Goal: Check status: Check status

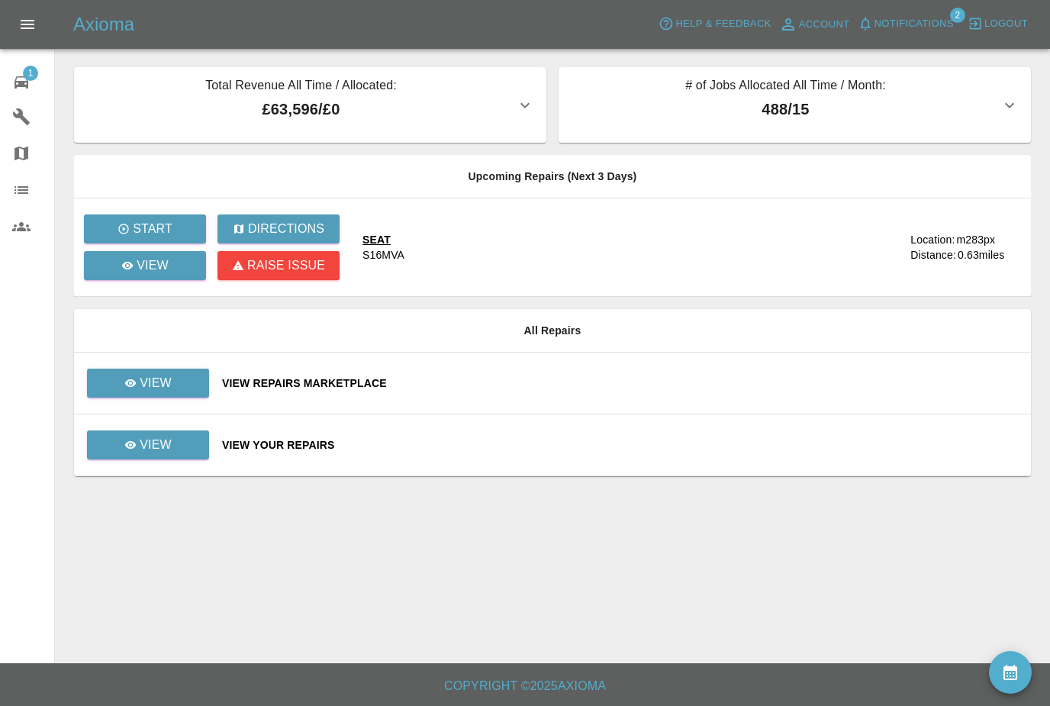
click at [954, 28] on button "Notifications" at bounding box center [906, 24] width 104 height 24
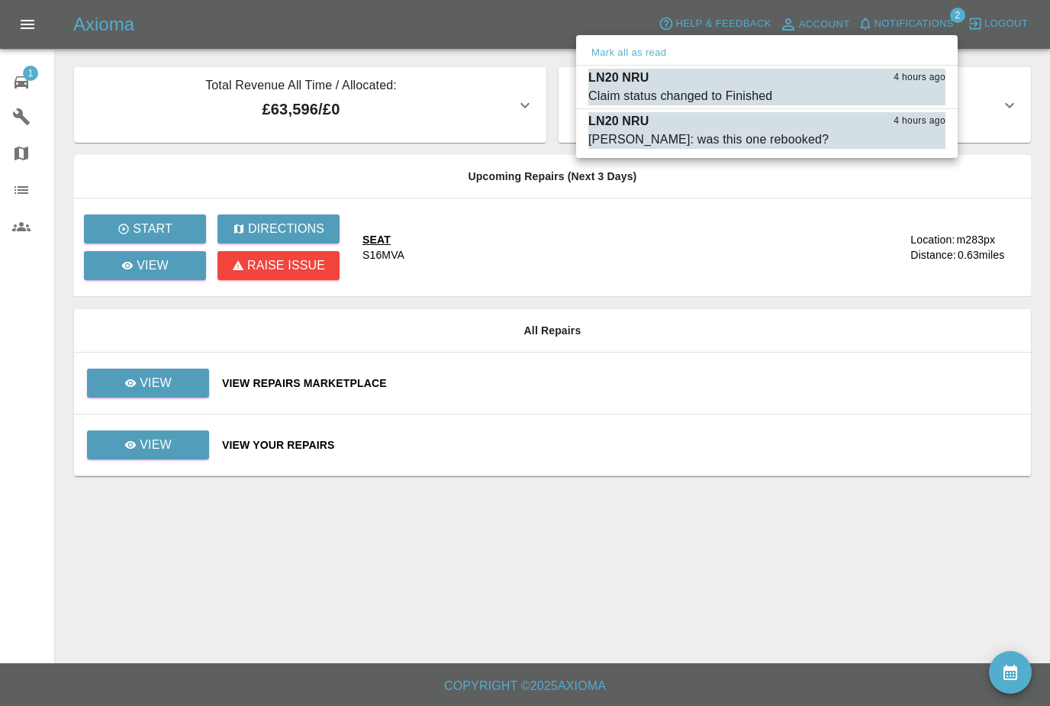
click at [654, 59] on button "Mark all as read" at bounding box center [628, 53] width 81 height 18
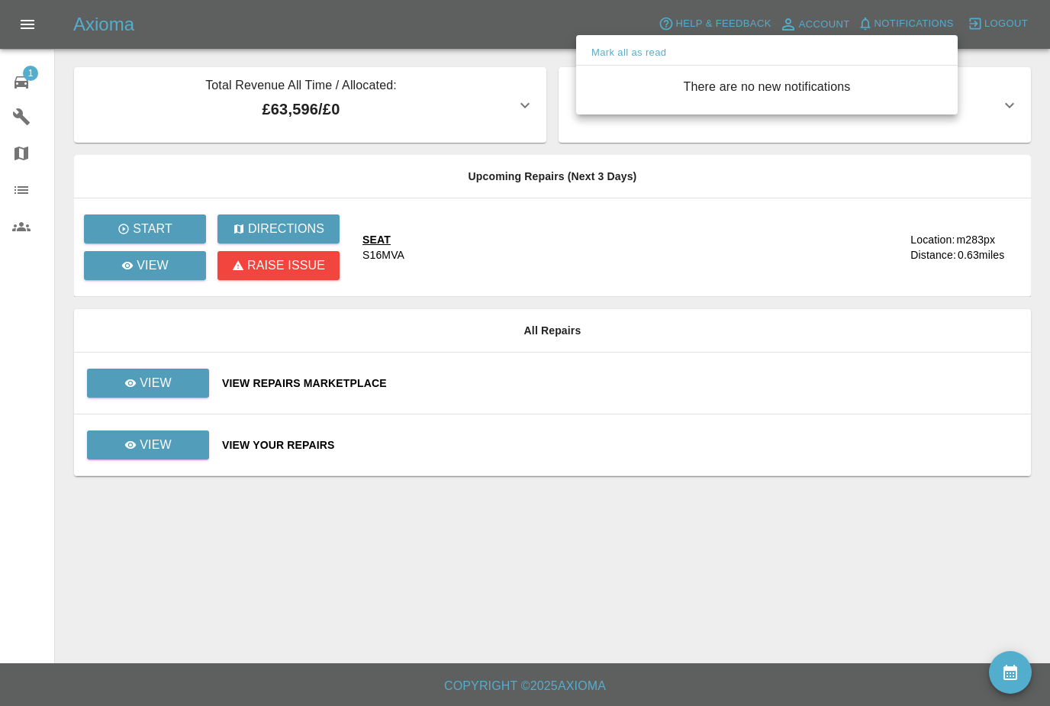
click at [164, 388] on div at bounding box center [525, 353] width 1050 height 706
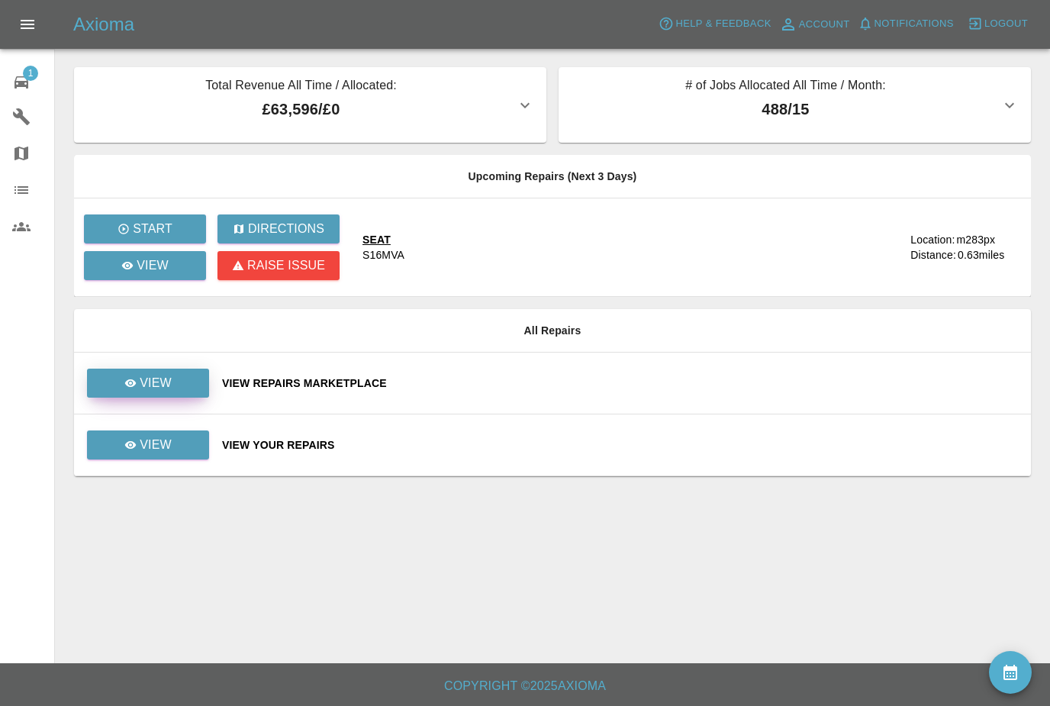
click at [172, 381] on link "View" at bounding box center [148, 382] width 122 height 29
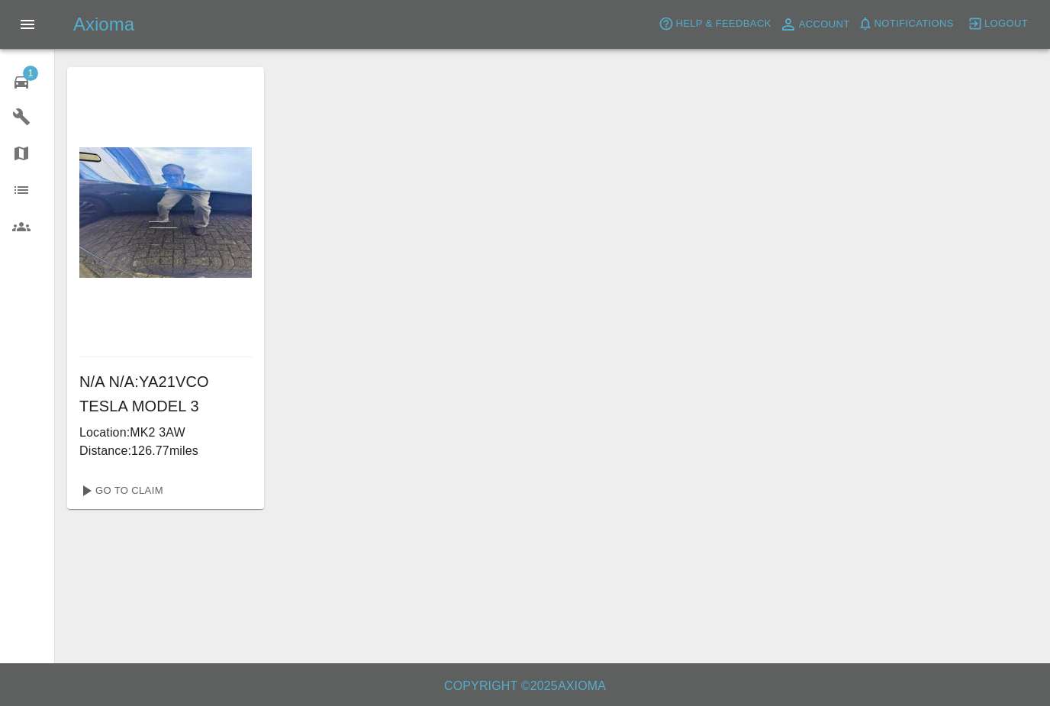
click at [24, 85] on icon at bounding box center [21, 82] width 14 height 12
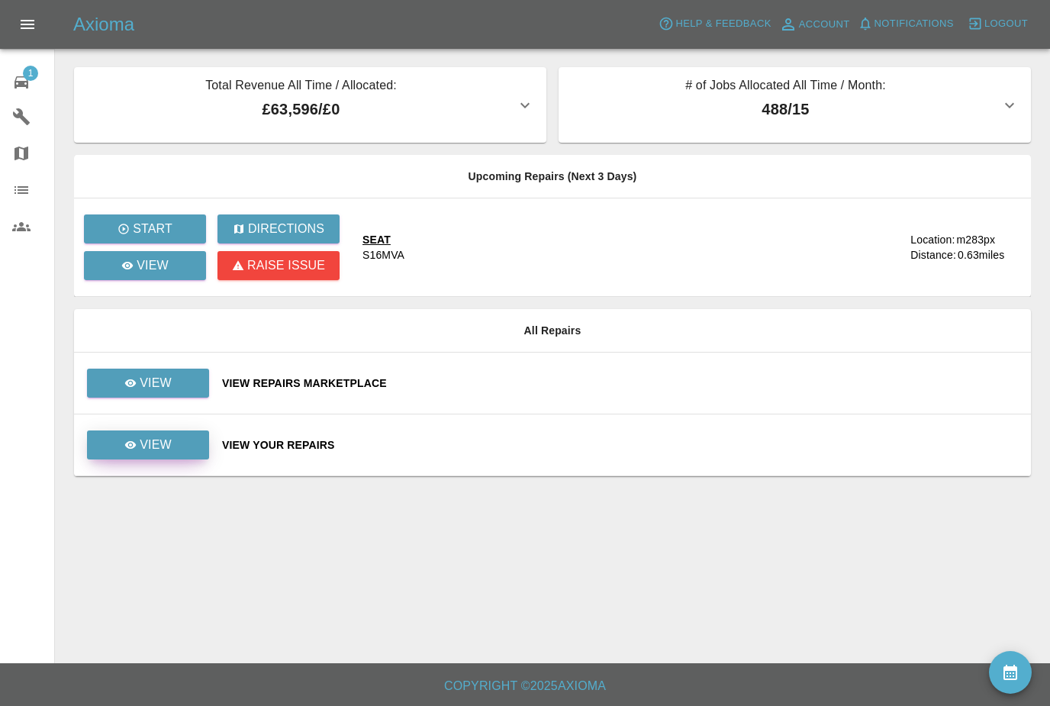
click at [189, 458] on link "View" at bounding box center [148, 444] width 122 height 29
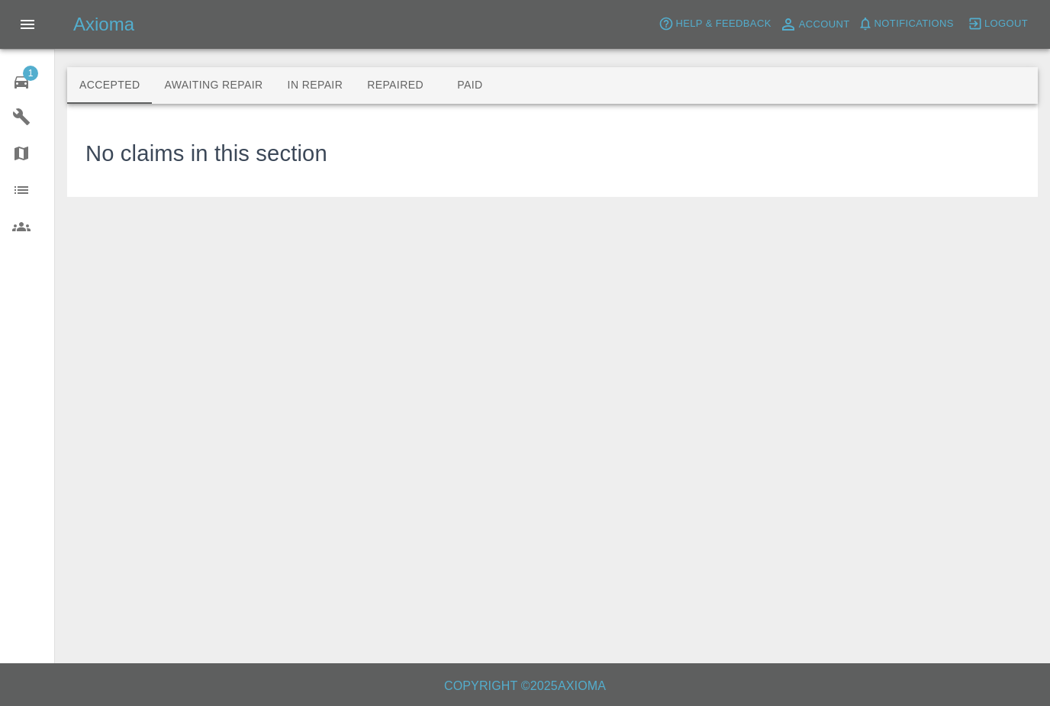
click at [394, 90] on button "Repaired" at bounding box center [395, 85] width 81 height 37
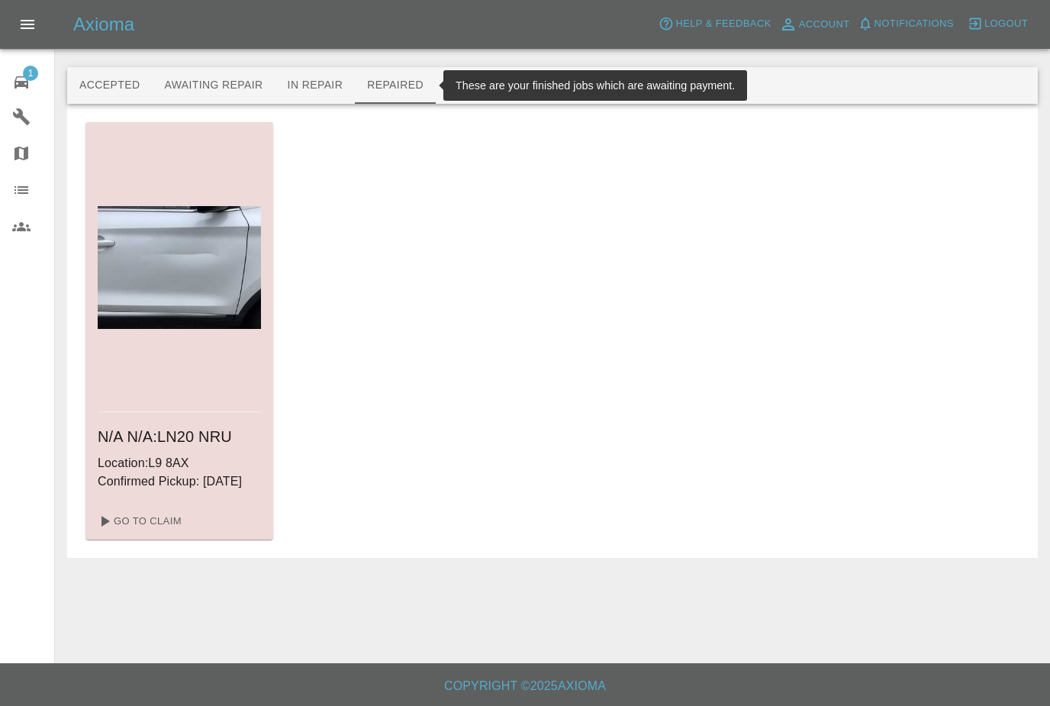
click at [458, 93] on button "Paid" at bounding box center [470, 85] width 69 height 37
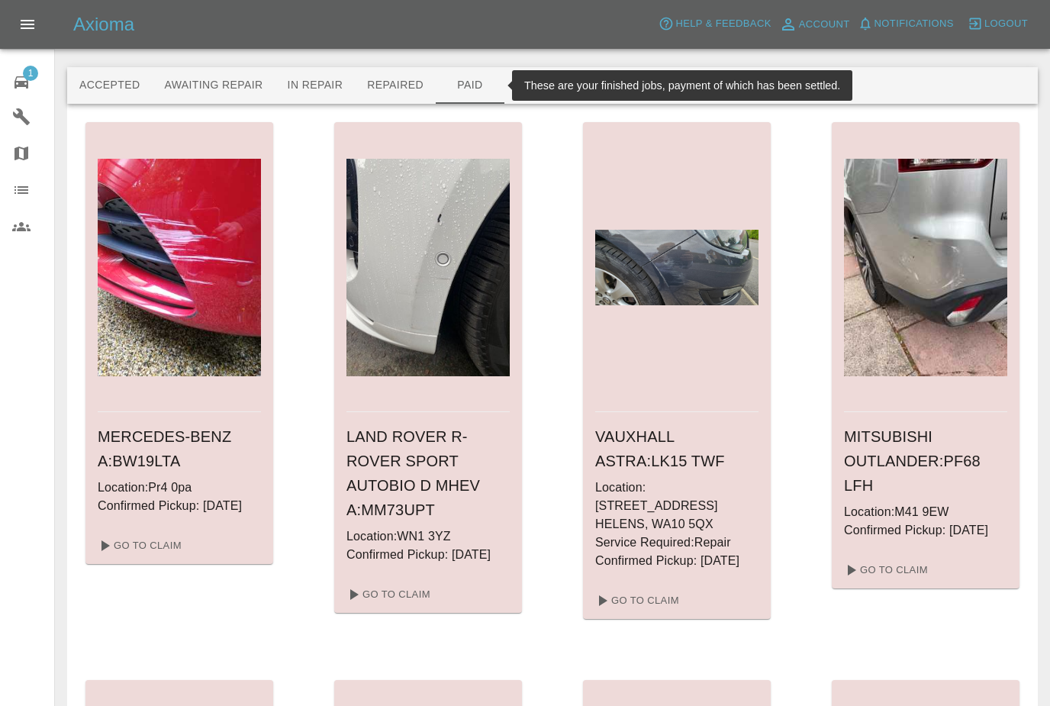
click at [213, 84] on button "Awaiting Repair" at bounding box center [213, 85] width 123 height 37
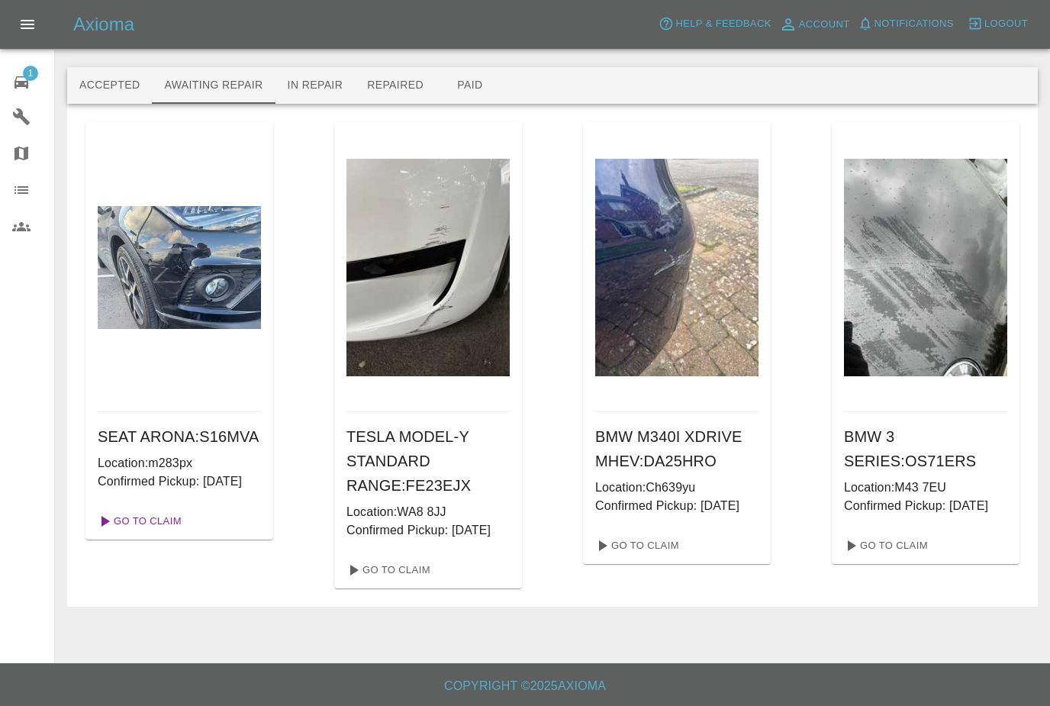
click at [155, 533] on link "Go To Claim" at bounding box center [139, 521] width 94 height 24
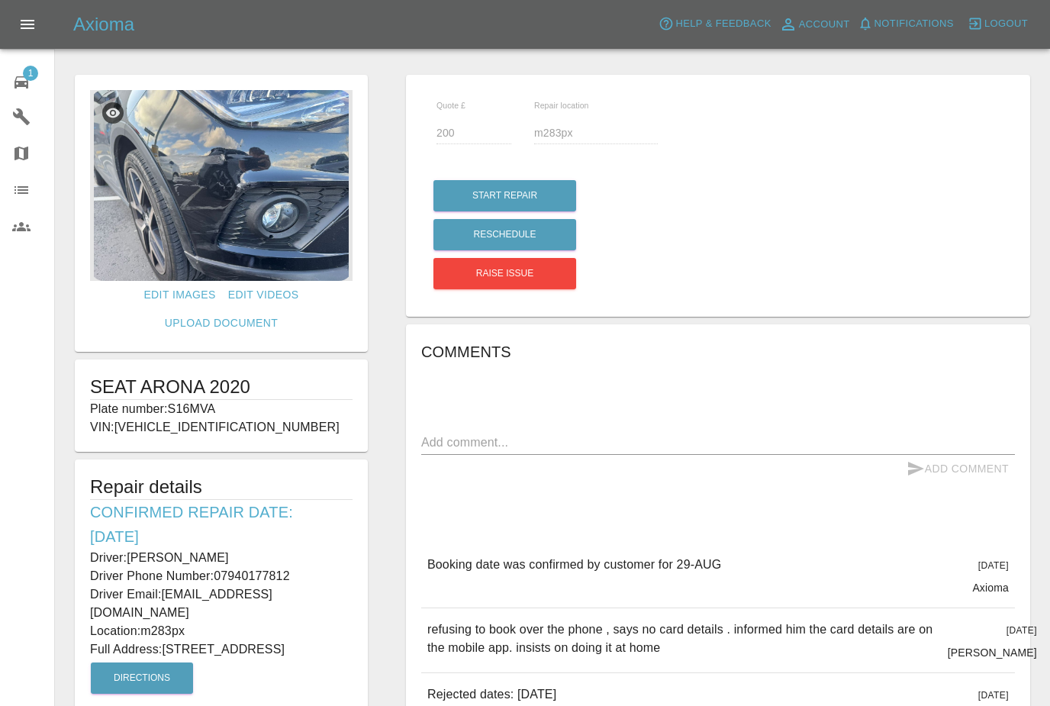
click at [227, 204] on img at bounding box center [221, 185] width 262 height 191
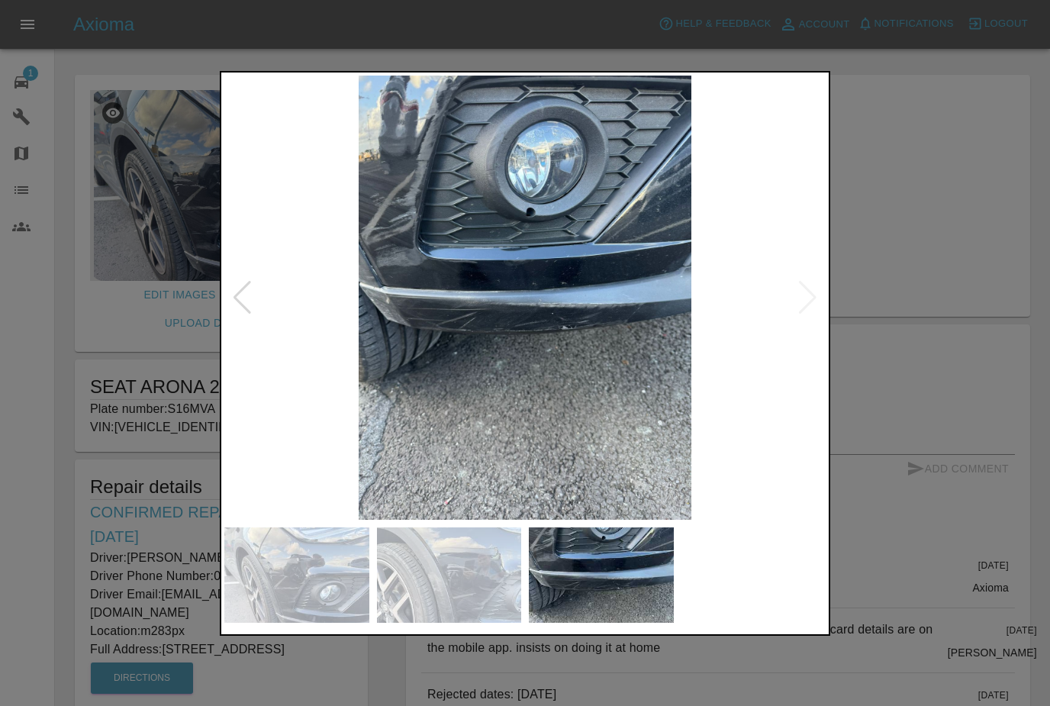
click at [938, 158] on div at bounding box center [525, 353] width 1050 height 706
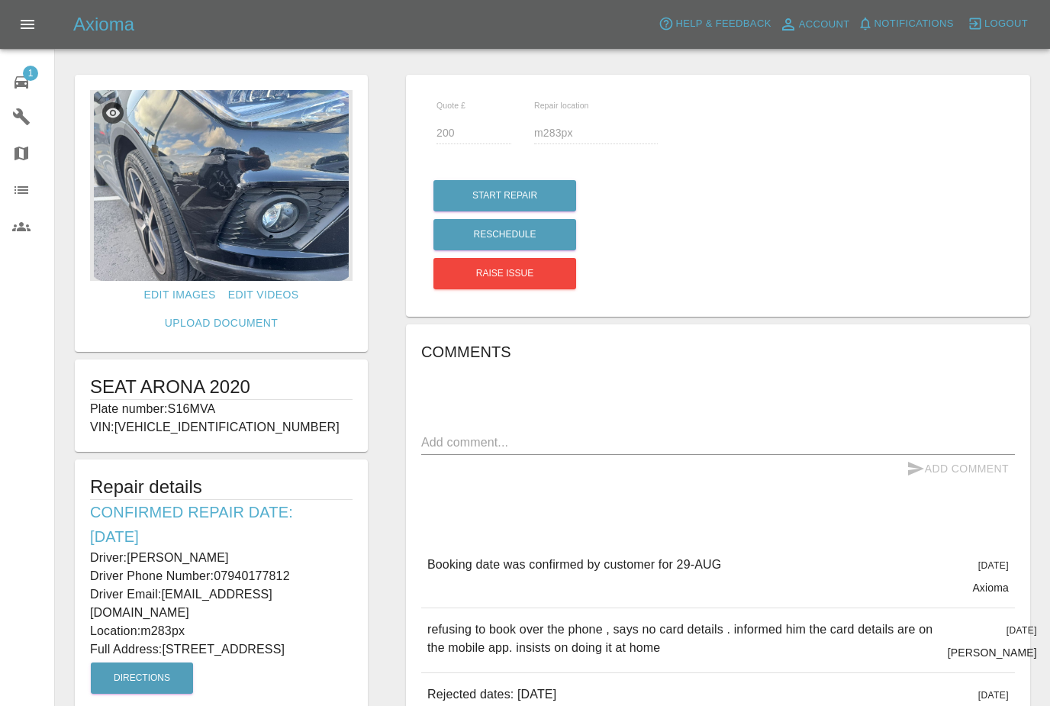
click at [708, 7] on div "Axioma Help & Feedback Account Notifications 0 Logout" at bounding box center [525, 24] width 1050 height 49
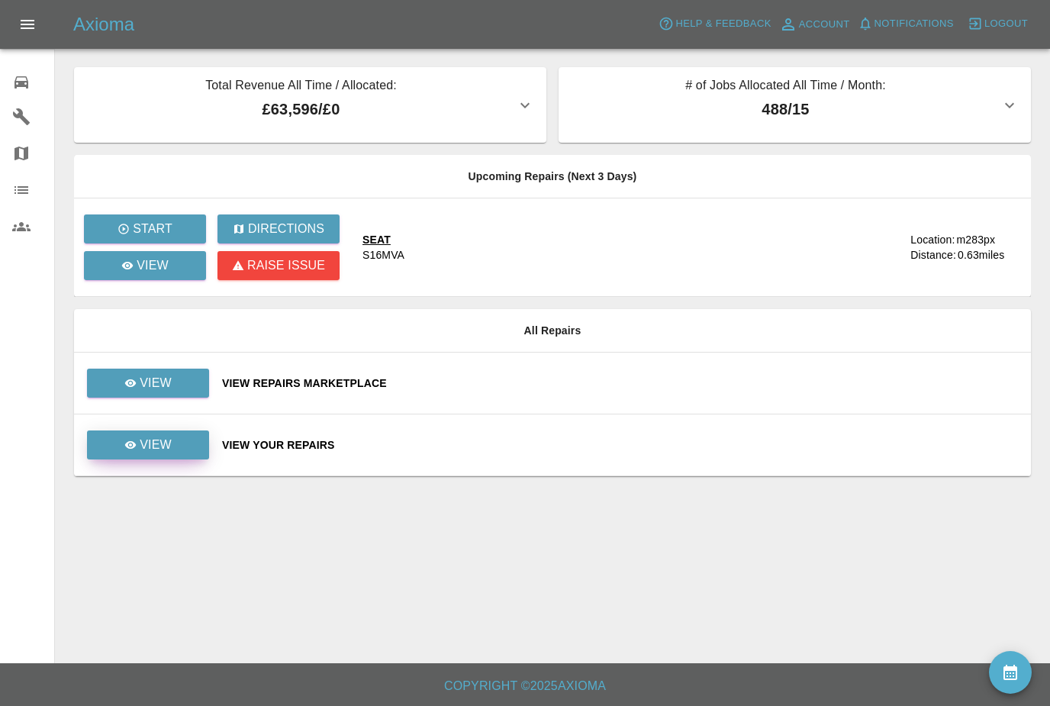
click at [202, 445] on link "View" at bounding box center [148, 444] width 122 height 29
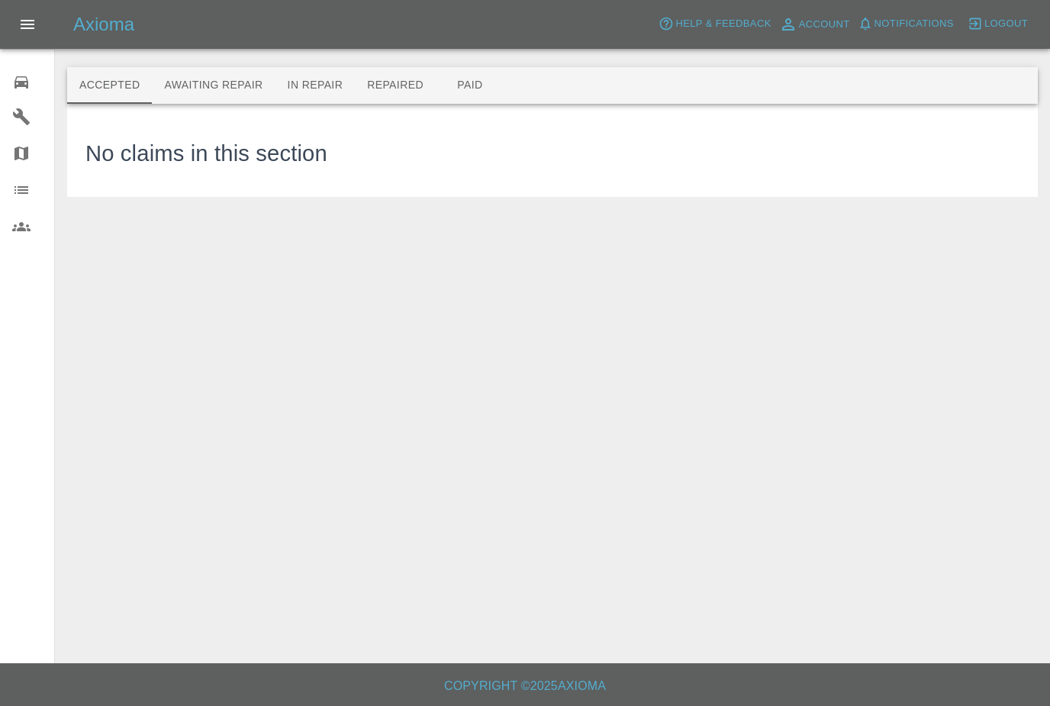
click at [211, 87] on button "Awaiting Repair" at bounding box center [213, 85] width 123 height 37
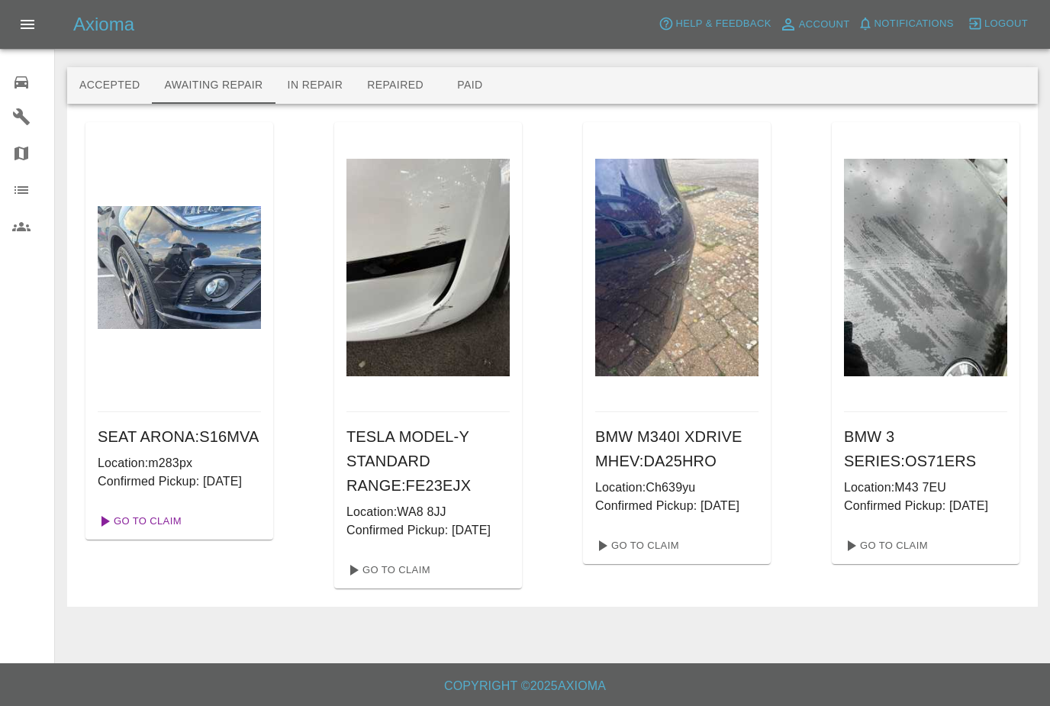
click at [149, 533] on link "Go To Claim" at bounding box center [139, 521] width 94 height 24
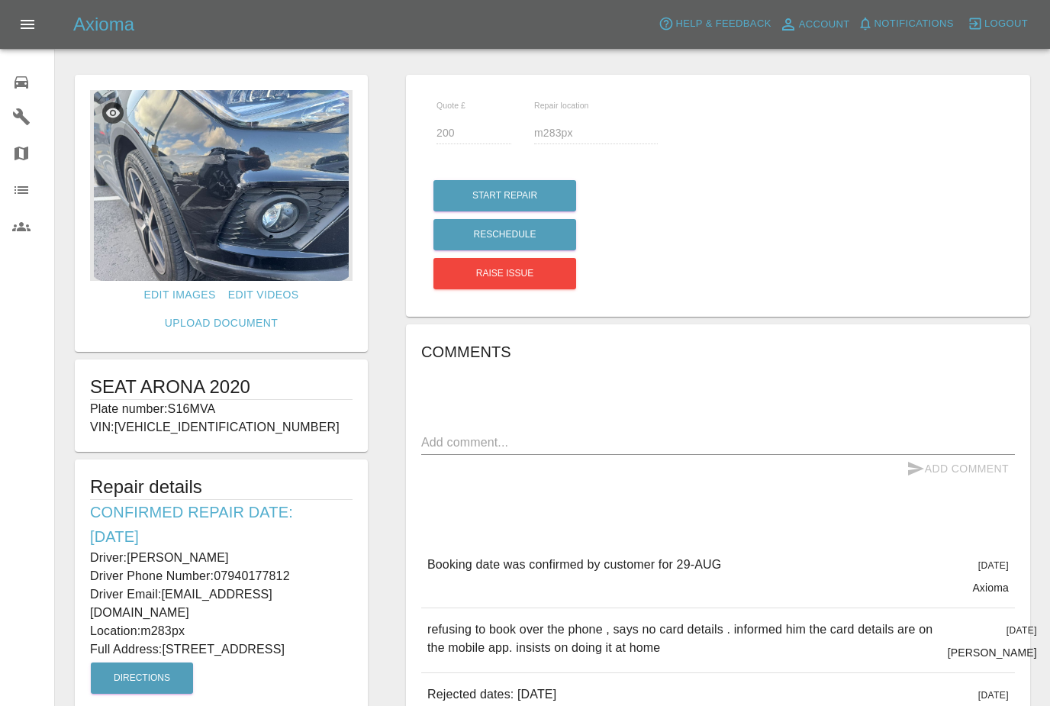
click at [166, 201] on img at bounding box center [221, 185] width 262 height 191
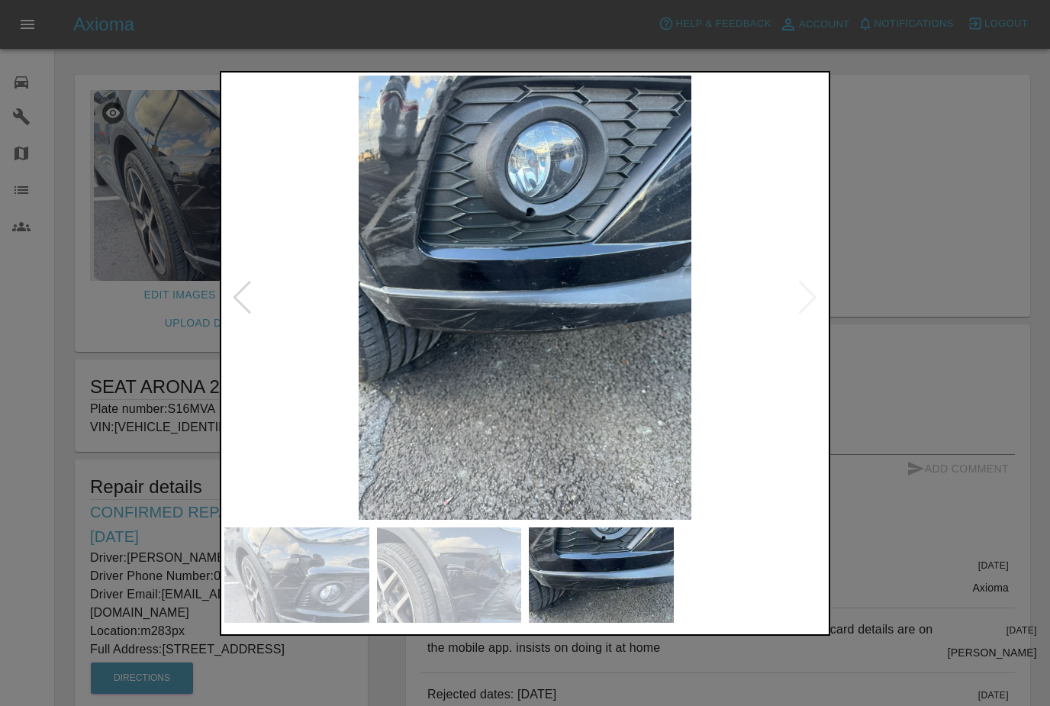
click at [144, 335] on div at bounding box center [525, 353] width 1050 height 706
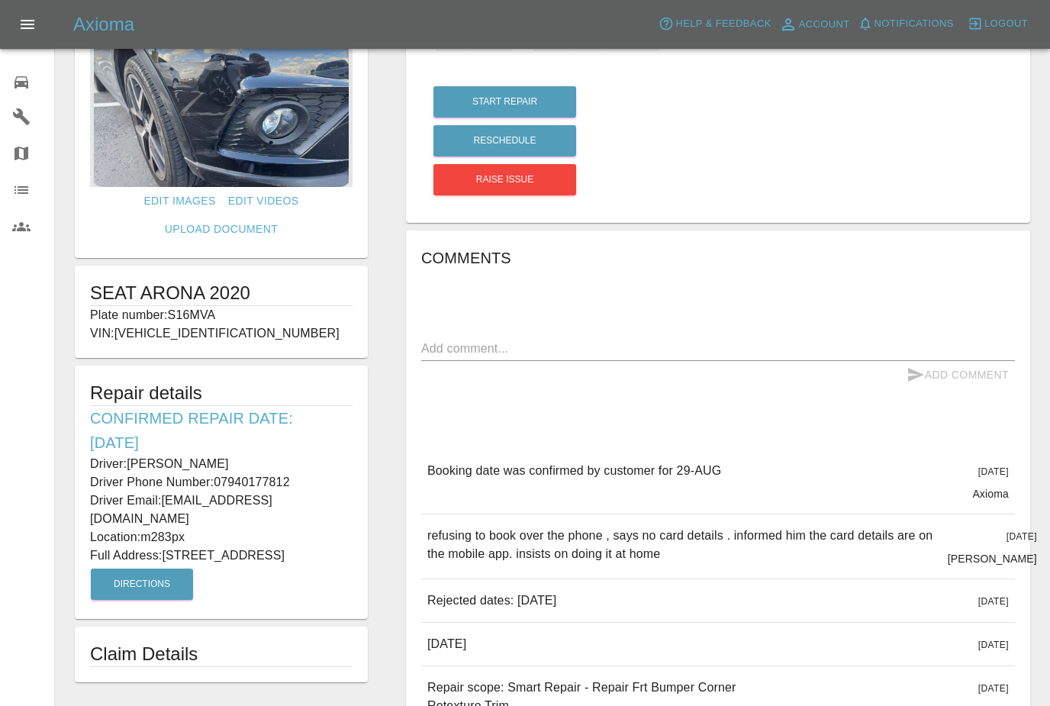
scroll to position [193, 0]
